Goal: Information Seeking & Learning: Learn about a topic

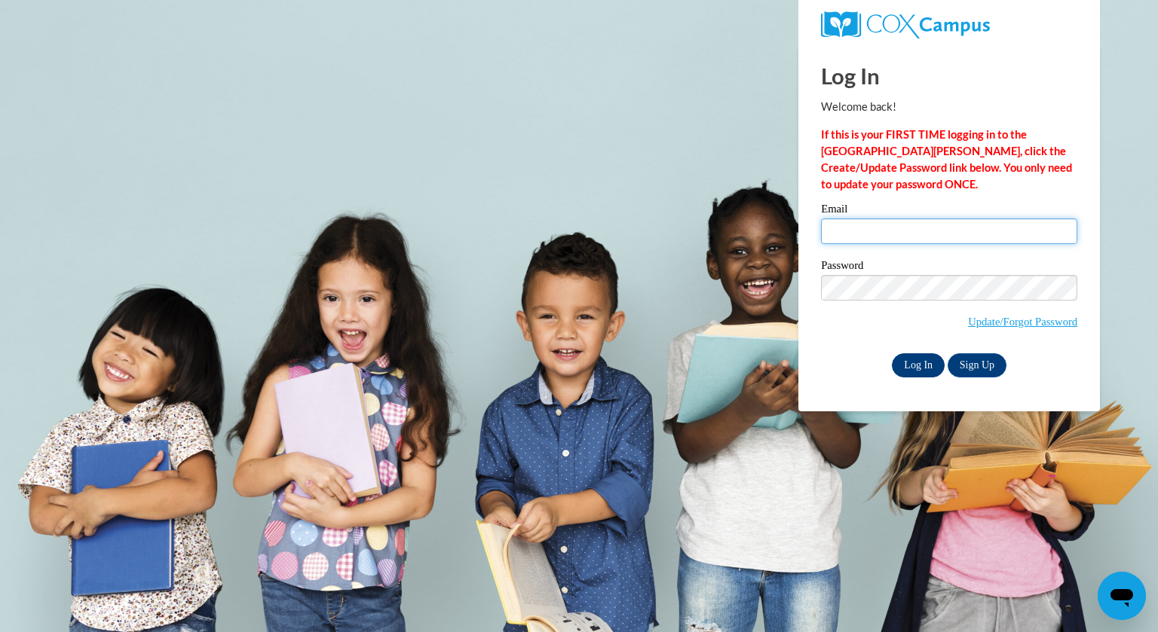
type input "cstahl@kewaskumschools.org"
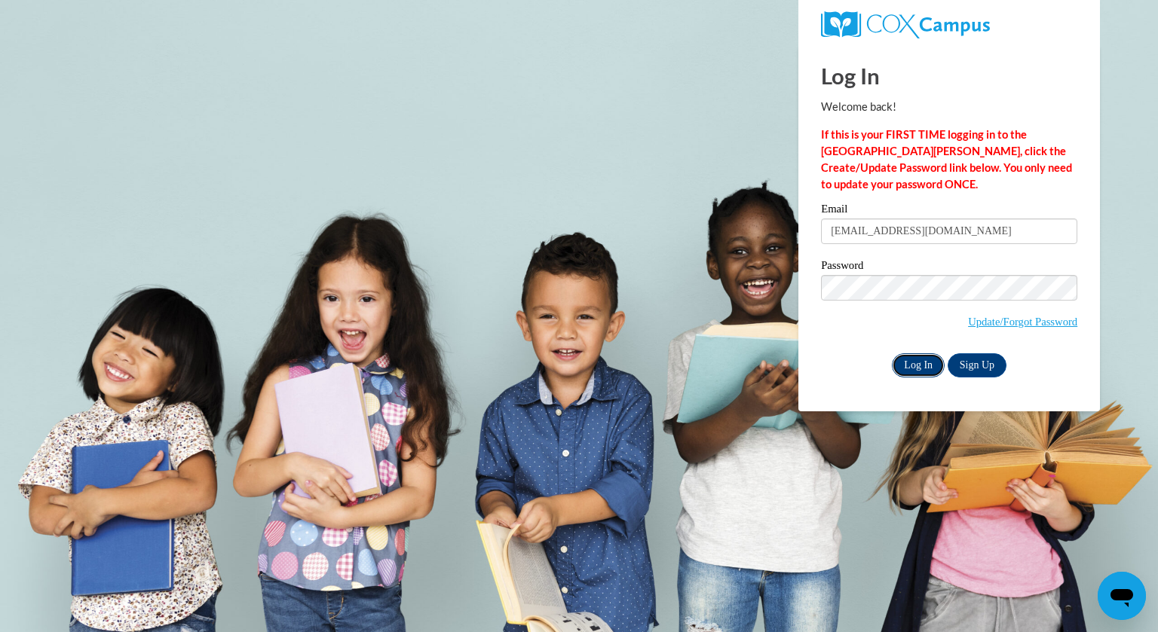
click at [921, 372] on input "Log In" at bounding box center [918, 366] width 53 height 24
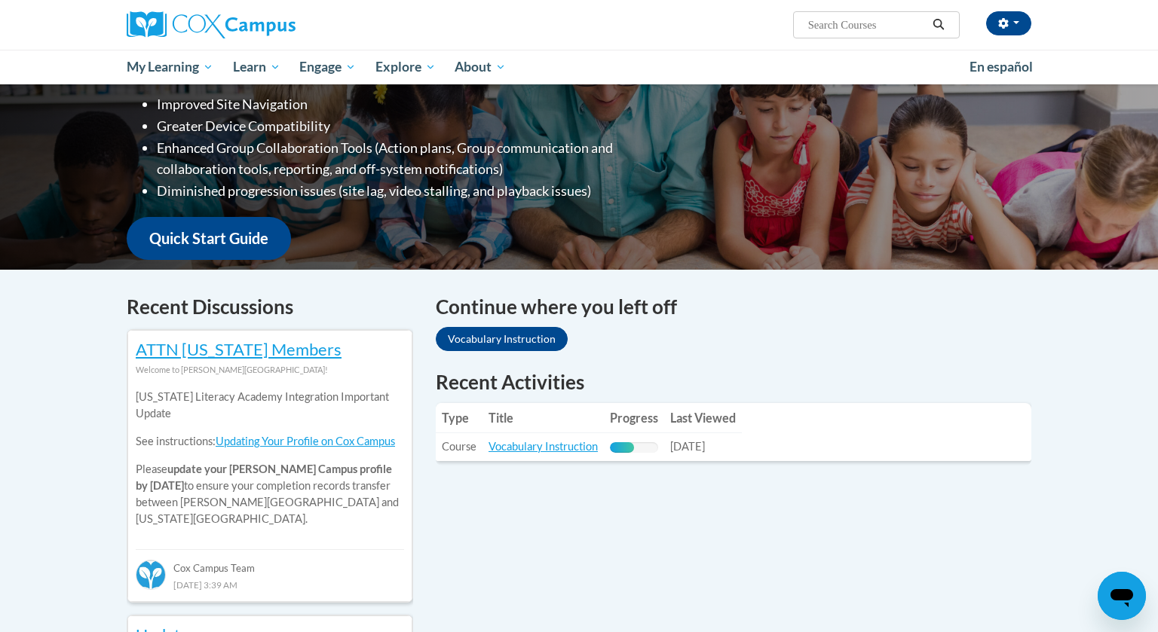
scroll to position [390, 0]
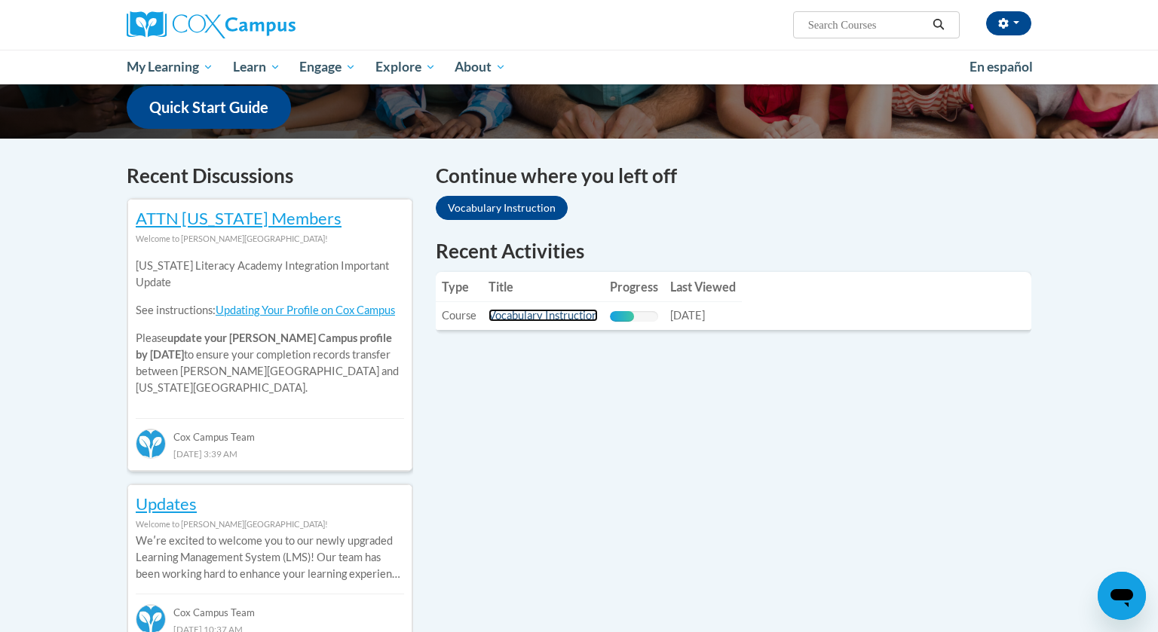
click at [577, 318] on link "Vocabulary Instruction" at bounding box center [542, 315] width 109 height 13
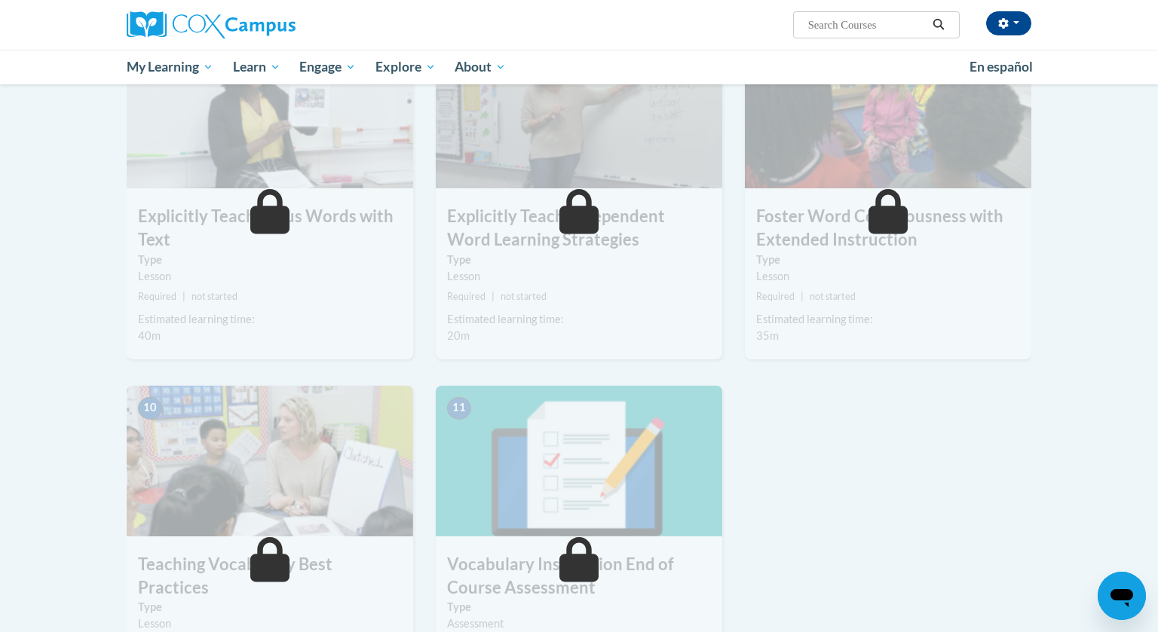
scroll to position [773, 0]
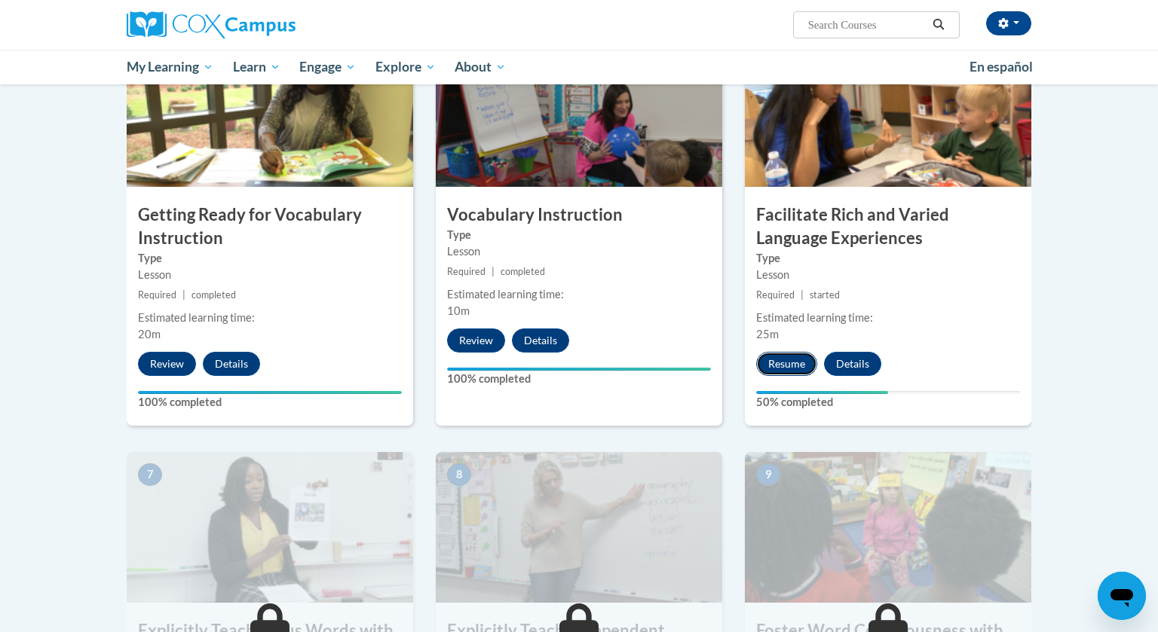
click at [793, 360] on button "Resume" at bounding box center [786, 364] width 61 height 24
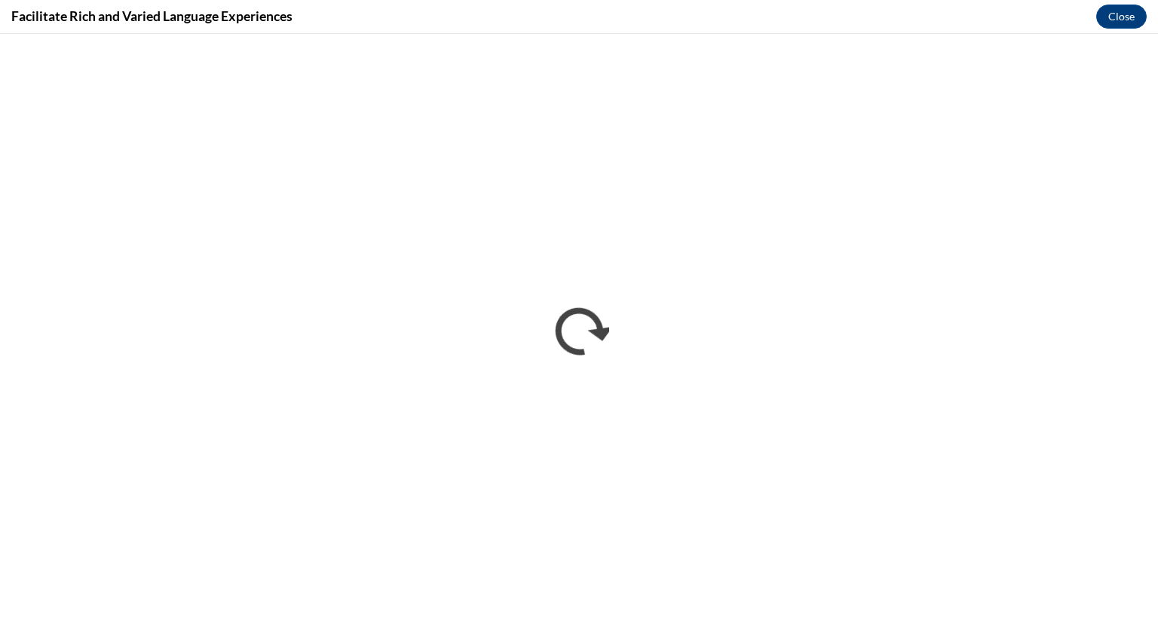
scroll to position [0, 0]
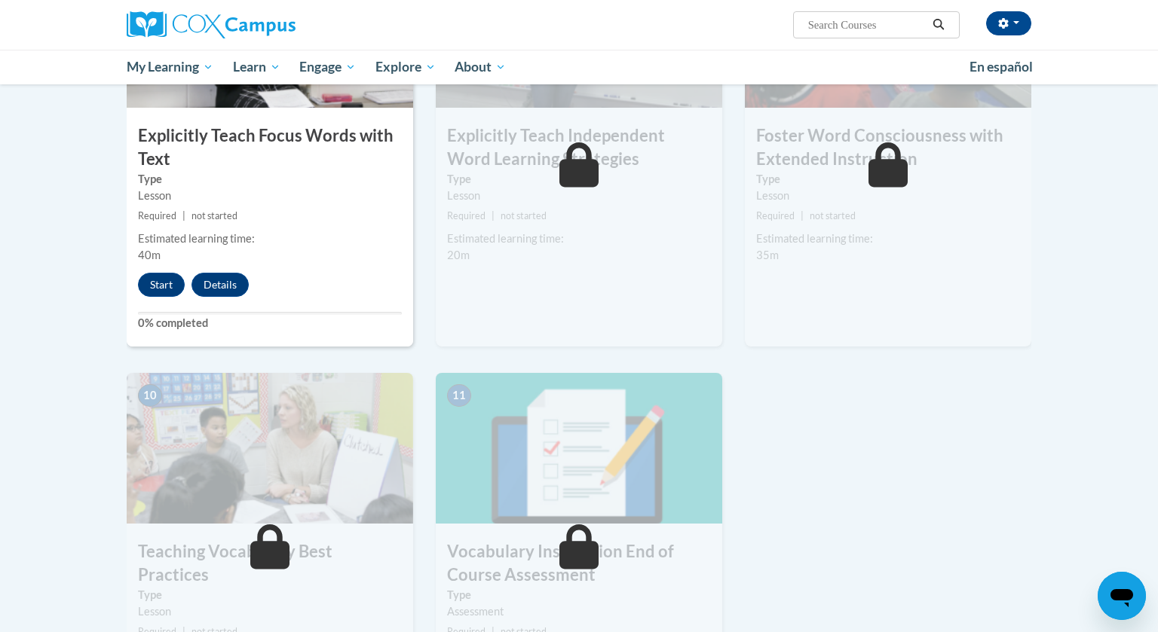
scroll to position [1293, 0]
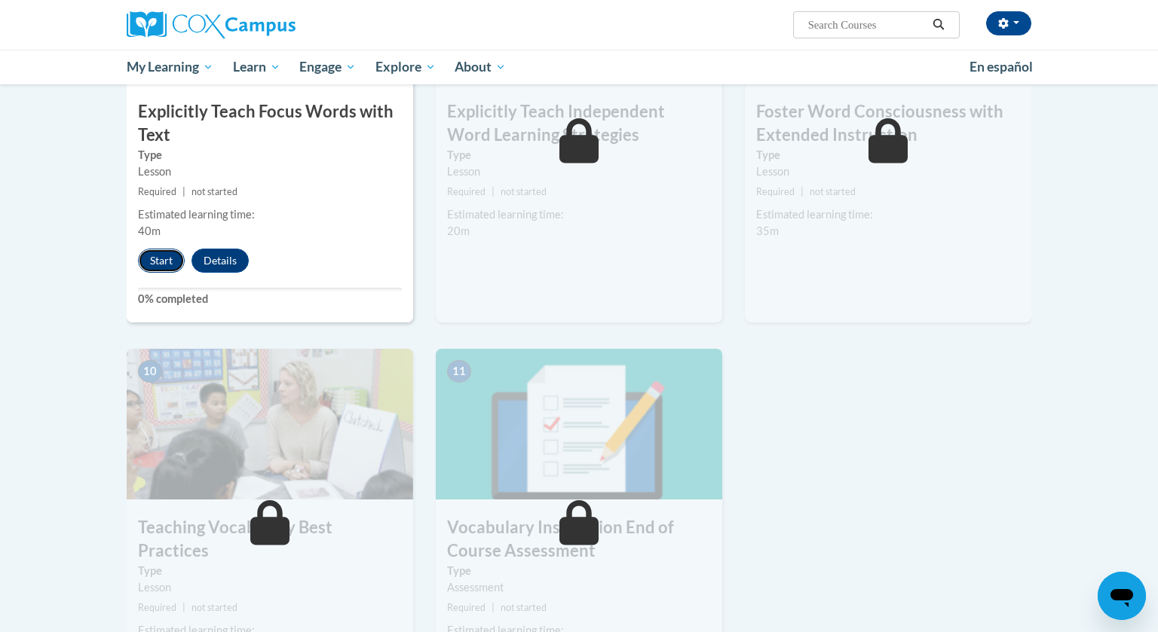
click at [154, 268] on button "Start" at bounding box center [161, 261] width 47 height 24
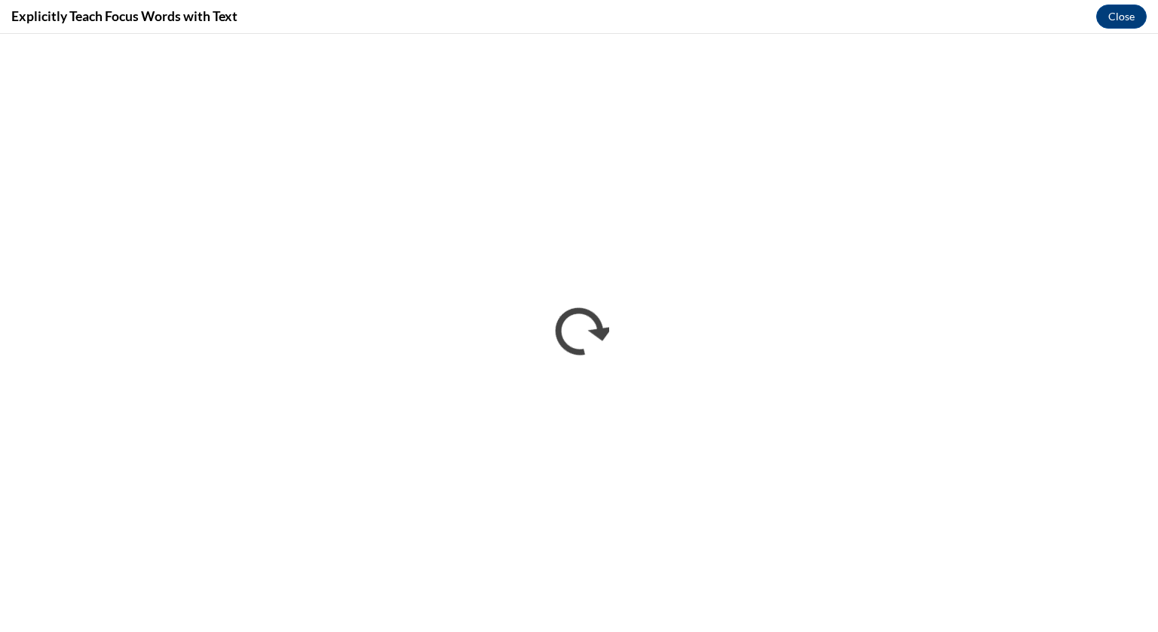
scroll to position [0, 0]
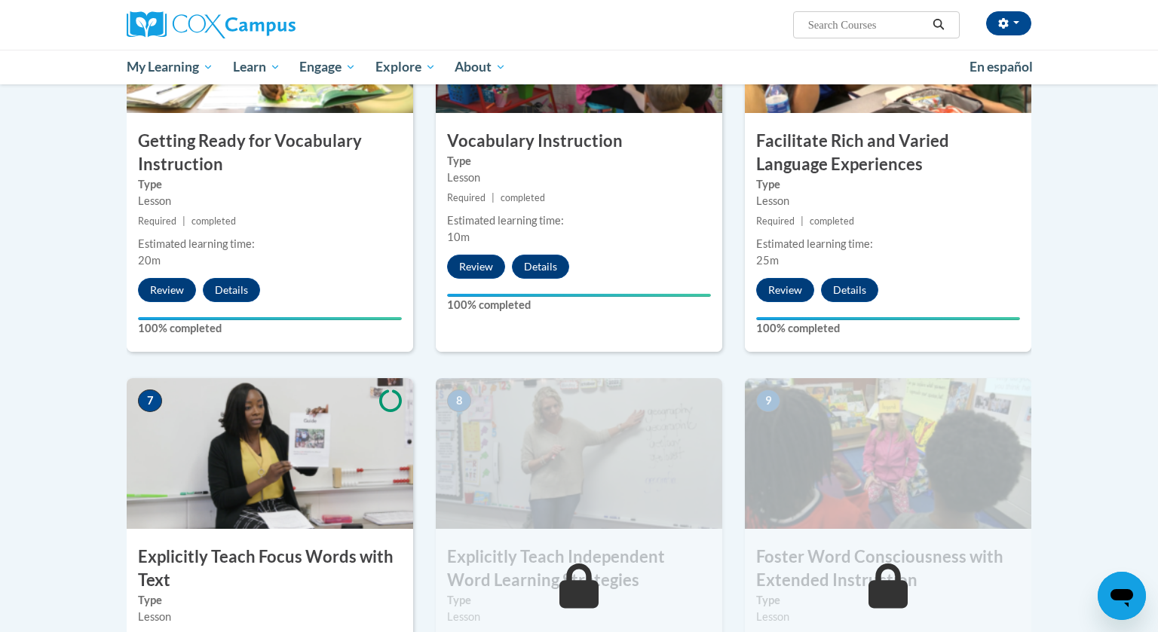
scroll to position [1106, 0]
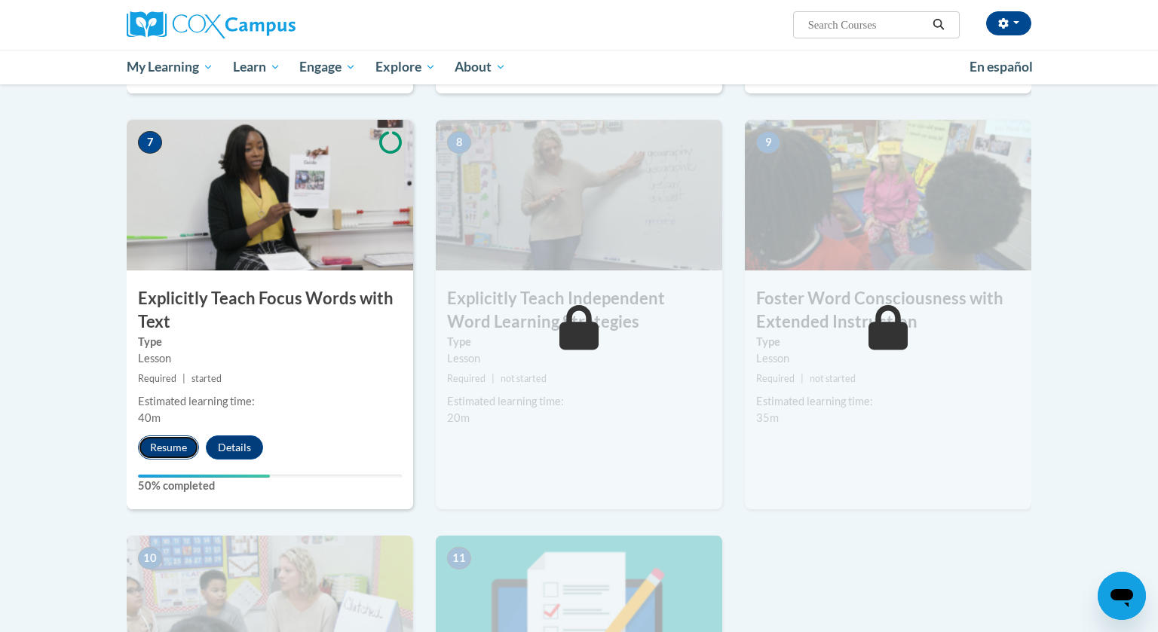
click at [175, 449] on button "Resume" at bounding box center [168, 448] width 61 height 24
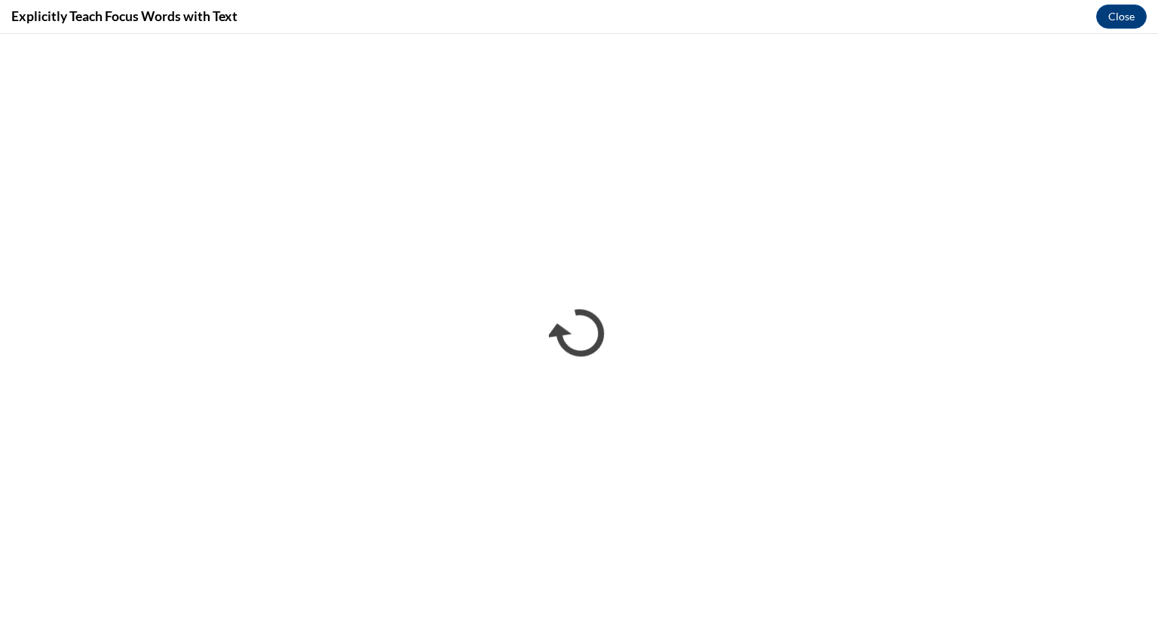
scroll to position [0, 0]
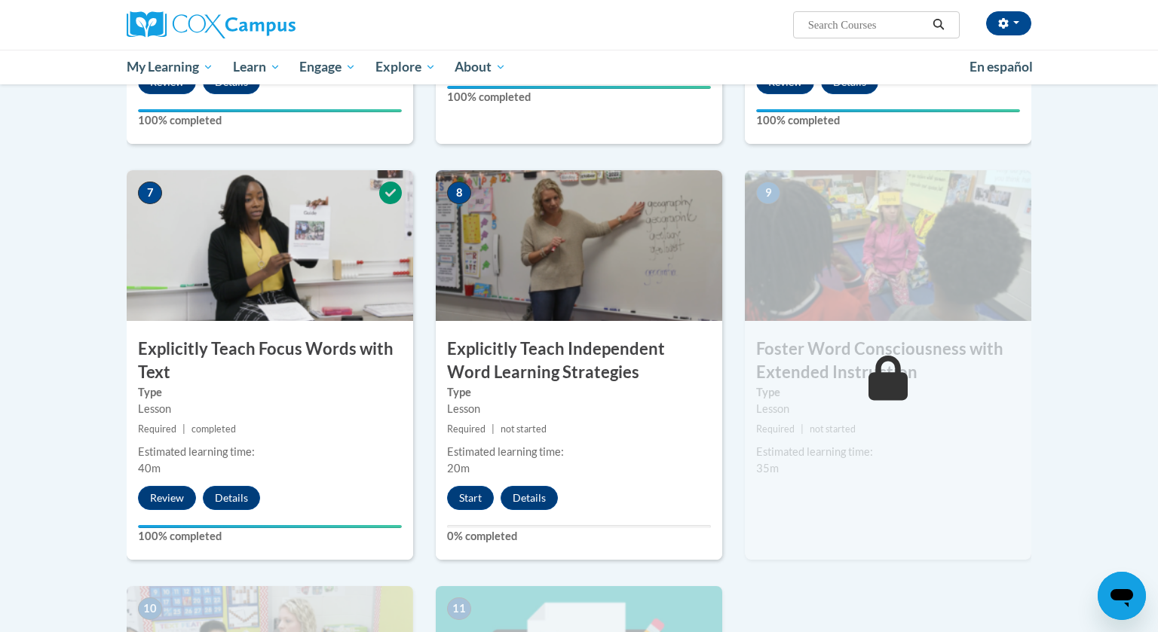
scroll to position [1178, 0]
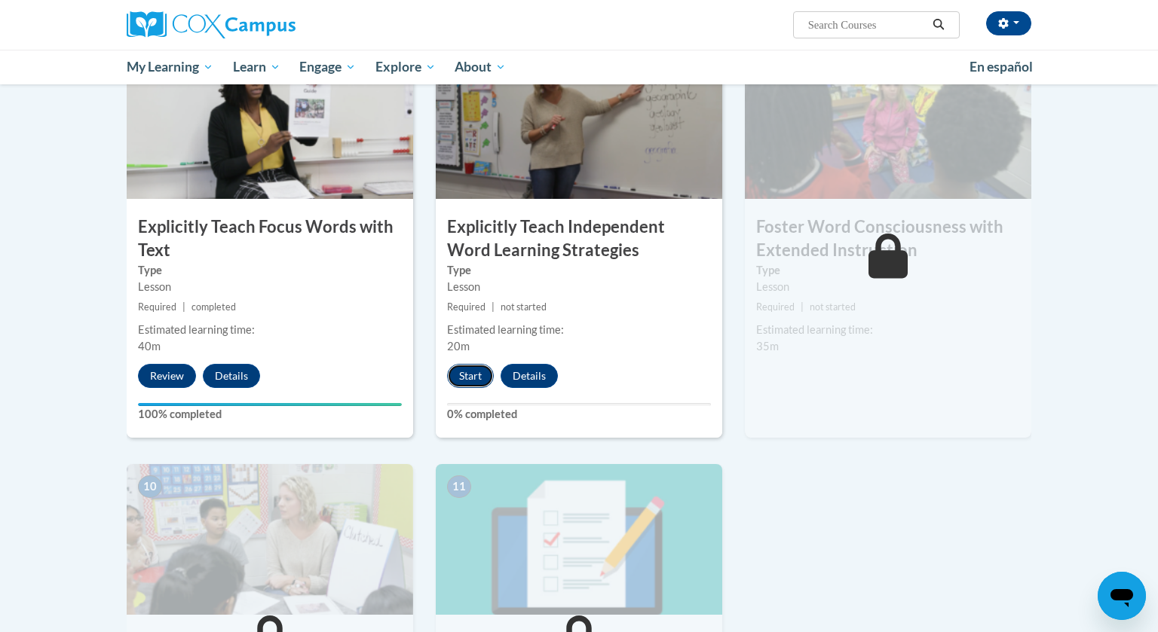
click at [476, 378] on button "Start" at bounding box center [470, 376] width 47 height 24
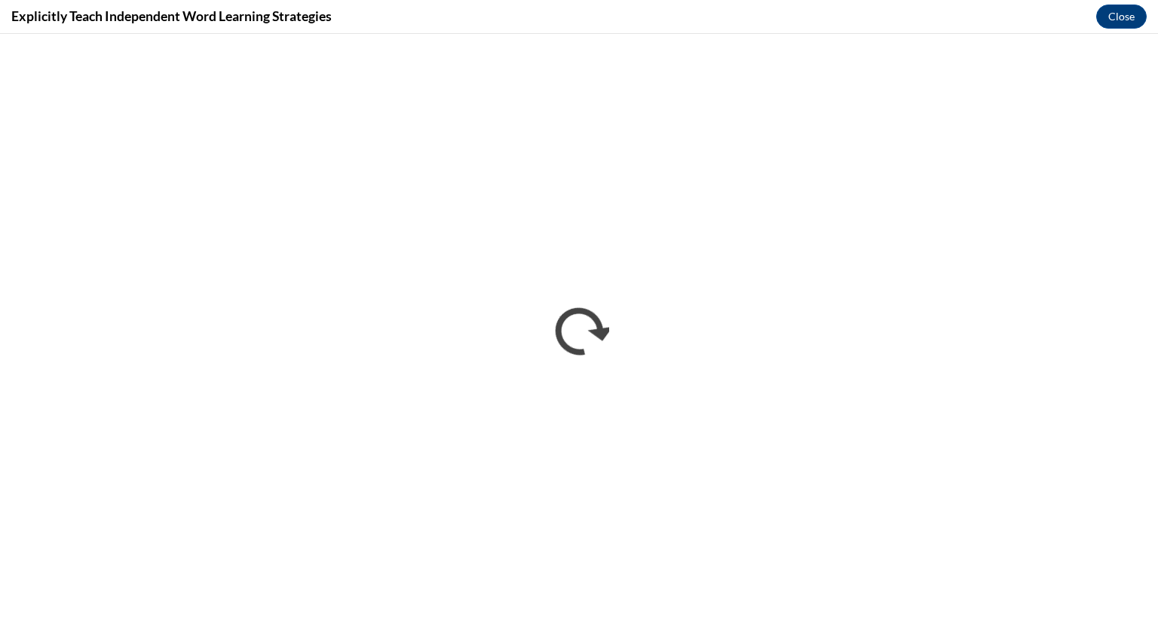
scroll to position [0, 0]
